Goal: Task Accomplishment & Management: Manage account settings

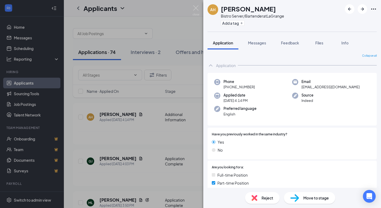
click at [184, 72] on div "AH [PERSON_NAME] Bistro Server/Bartender at LaGrange Add a tag Application Mess…" at bounding box center [190, 104] width 381 height 208
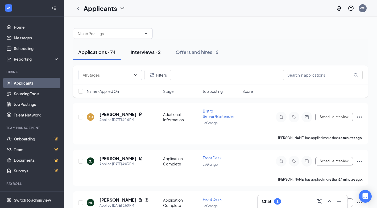
click at [149, 52] on div "Interviews · 2" at bounding box center [146, 52] width 30 height 7
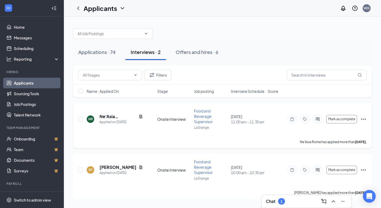
click at [364, 118] on icon "Ellipses" at bounding box center [363, 119] width 6 height 6
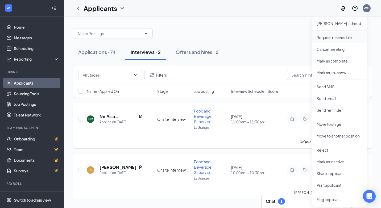
click at [333, 36] on p "Request reschedule" at bounding box center [339, 37] width 46 height 5
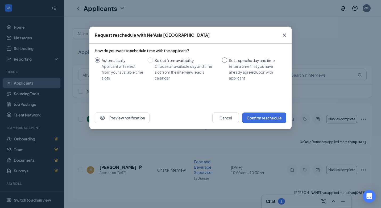
click at [225, 59] on input "Set a specific day and time Enter a time that you have already agreed upon with…" at bounding box center [224, 59] width 5 height 5
radio input "true"
radio input "false"
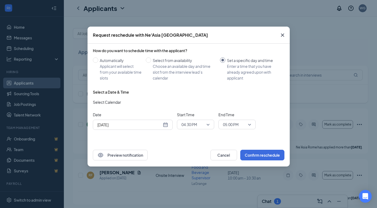
click at [165, 125] on div "[DATE]" at bounding box center [132, 125] width 71 height 6
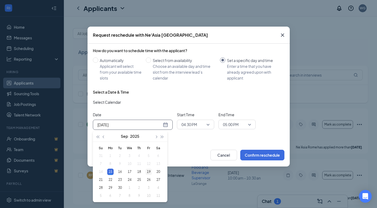
type input "[DATE]"
click at [149, 170] on div "19" at bounding box center [148, 172] width 6 height 6
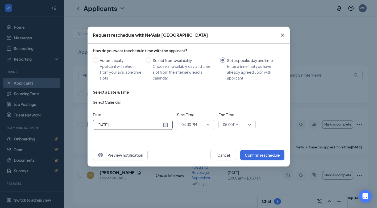
click at [208, 125] on span "04:30 PM" at bounding box center [195, 124] width 28 height 8
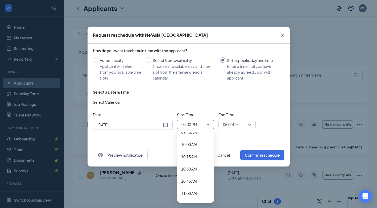
scroll to position [510, 0]
click at [190, 166] on span "11:00 AM" at bounding box center [189, 167] width 16 height 6
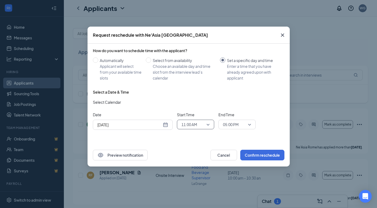
click at [248, 125] on span "05:00 PM" at bounding box center [237, 124] width 28 height 8
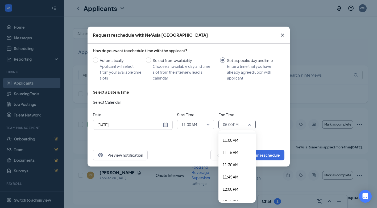
scroll to position [537, 0]
click at [231, 162] on span "11:30 AM" at bounding box center [231, 164] width 16 height 6
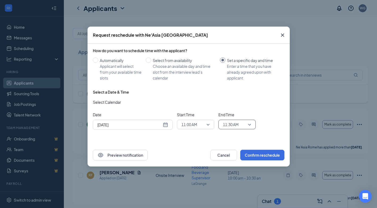
click at [278, 118] on div "Date [DATE] [DATE] Su Mo Tu We Th Fr Sa 31 1 2 3 4 5 6 7 8 9 10 11 12 13 14 15 …" at bounding box center [188, 121] width 191 height 18
click at [257, 155] on button "Confirm reschedule" at bounding box center [262, 155] width 44 height 11
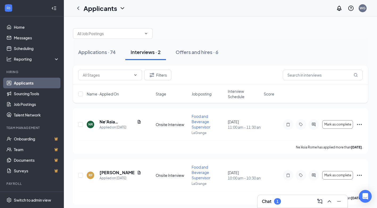
click at [255, 36] on div at bounding box center [220, 31] width 295 height 16
click at [329, 201] on icon "ChevronUp" at bounding box center [328, 201] width 3 height 2
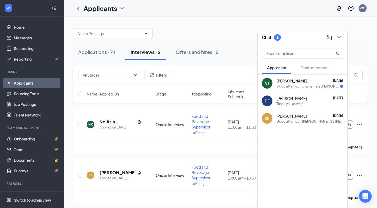
click at [282, 82] on span "[PERSON_NAME]" at bounding box center [291, 80] width 31 height 5
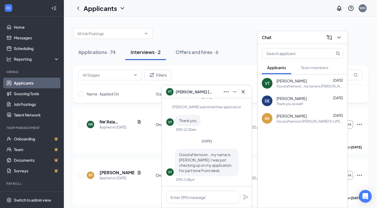
click at [234, 17] on div "Applications · 74 Interviews · 2 Offers and hires · 6 Filters Name · Applied On…" at bounding box center [220, 113] width 313 height 194
click at [232, 29] on div at bounding box center [220, 31] width 295 height 16
click at [339, 36] on icon "ChevronDown" at bounding box center [339, 37] width 6 height 6
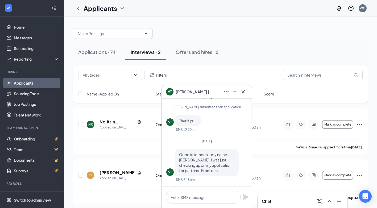
click at [253, 20] on div "Applications · 74 Interviews · 2 Offers and hires · 6 Filters Name · Applied On…" at bounding box center [220, 113] width 313 height 194
click at [191, 51] on div "Offers and hires · 6" at bounding box center [197, 52] width 43 height 7
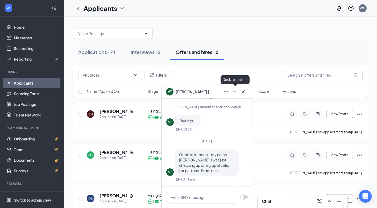
click at [235, 91] on icon "Minimize" at bounding box center [234, 92] width 6 height 6
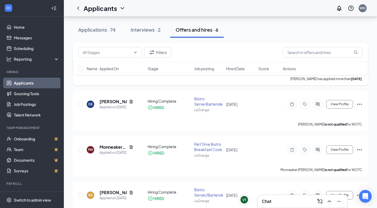
scroll to position [106, 0]
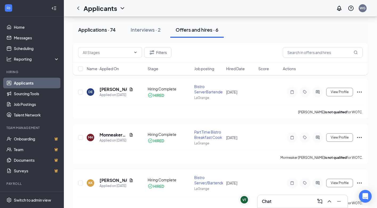
click at [84, 29] on div "Applications · 74" at bounding box center [96, 29] width 37 height 7
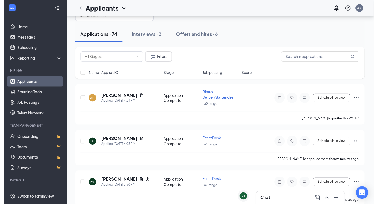
scroll to position [27, 0]
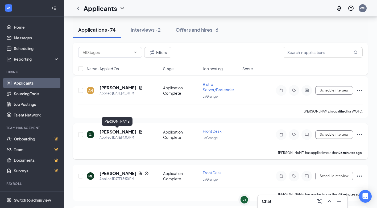
click at [114, 132] on h5 "[PERSON_NAME]" at bounding box center [117, 132] width 37 height 6
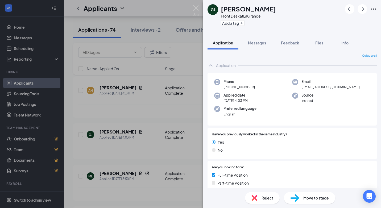
click at [157, 10] on div "GJ [PERSON_NAME] Front Desk at LaGrange Add a tag Application Messages Feedback…" at bounding box center [190, 104] width 381 height 208
